Goal: Check status: Check status

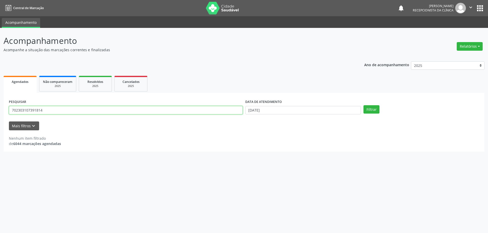
click at [97, 111] on input "702303107391814" at bounding box center [126, 110] width 234 height 9
type input "7"
click at [109, 112] on input "text" at bounding box center [126, 110] width 234 height 9
paste input "[PHONE_NUMBER]"
type input "("
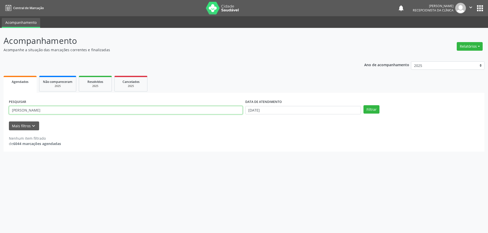
type input "[PERSON_NAME]"
click at [270, 109] on input "[DATE]" at bounding box center [303, 110] width 116 height 9
click at [292, 147] on span "9" at bounding box center [294, 146] width 10 height 10
type input "[DATE]"
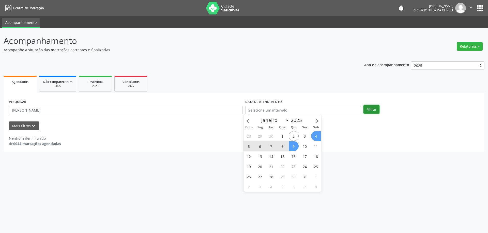
click at [367, 112] on button "Filtrar" at bounding box center [371, 109] width 16 height 9
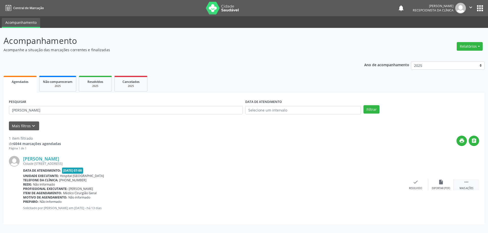
click at [466, 182] on icon "" at bounding box center [466, 183] width 6 height 6
click at [464, 183] on icon "" at bounding box center [466, 183] width 6 height 6
click at [475, 142] on icon "" at bounding box center [474, 141] width 6 height 6
